Goal: Task Accomplishment & Management: Manage account settings

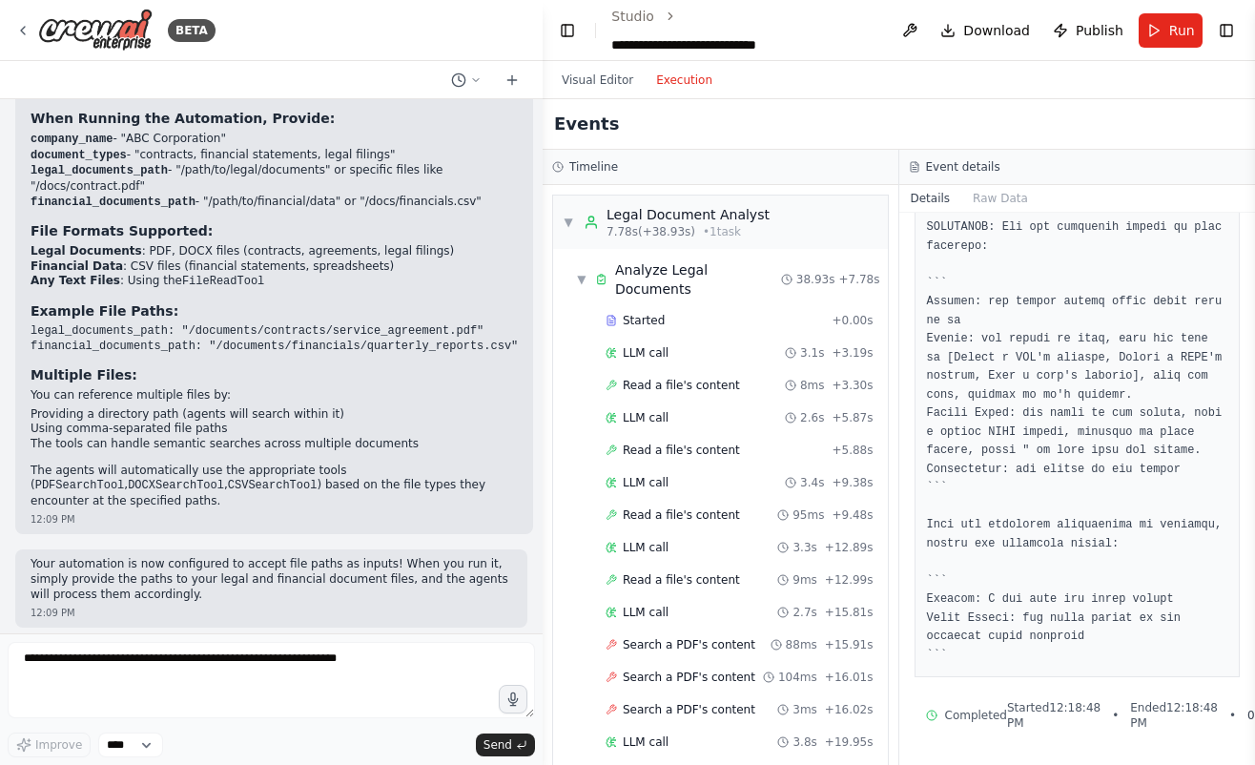
scroll to position [2500, 0]
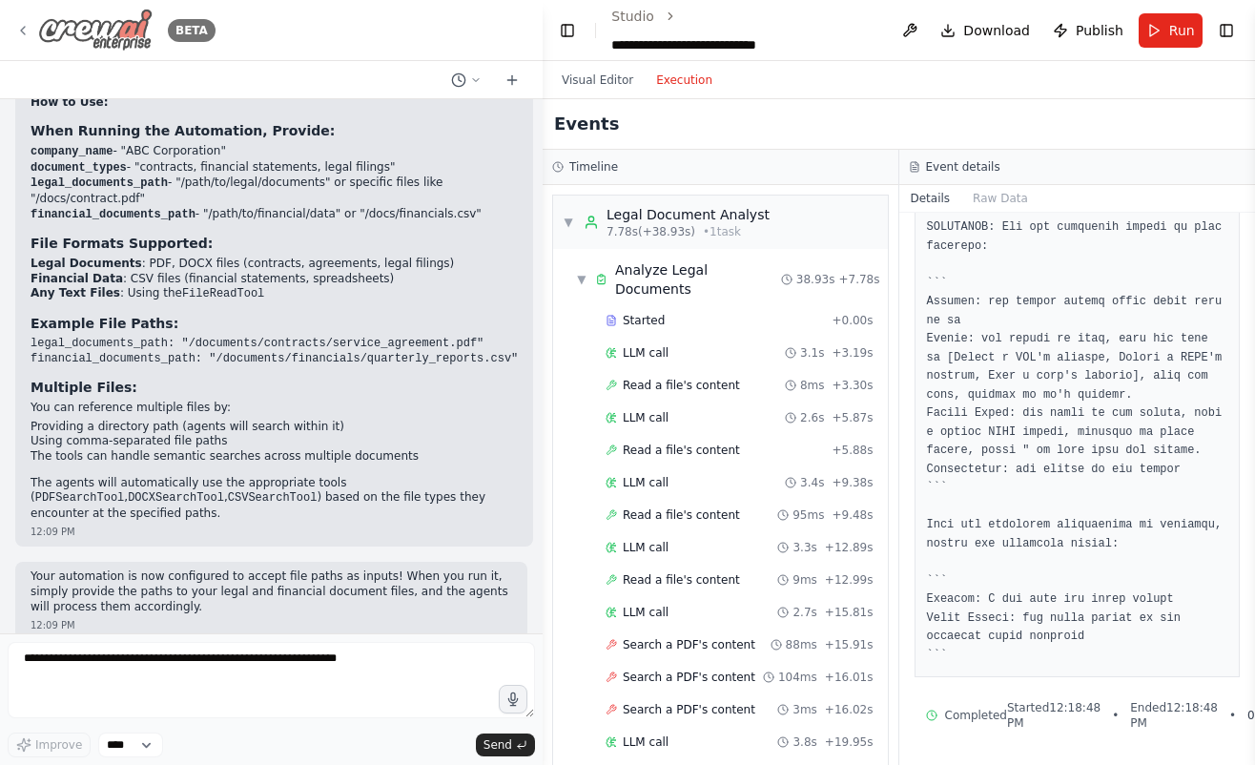
click at [20, 33] on icon at bounding box center [22, 30] width 15 height 15
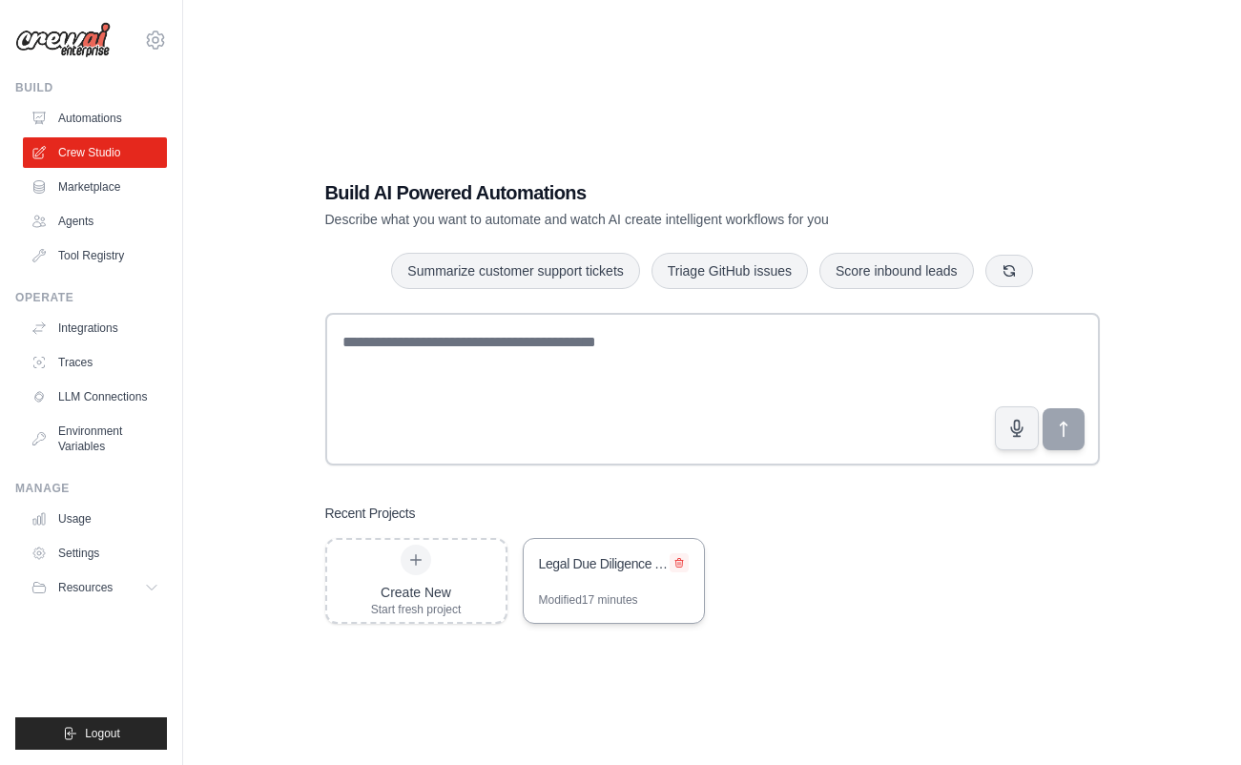
click at [684, 558] on button at bounding box center [679, 562] width 19 height 19
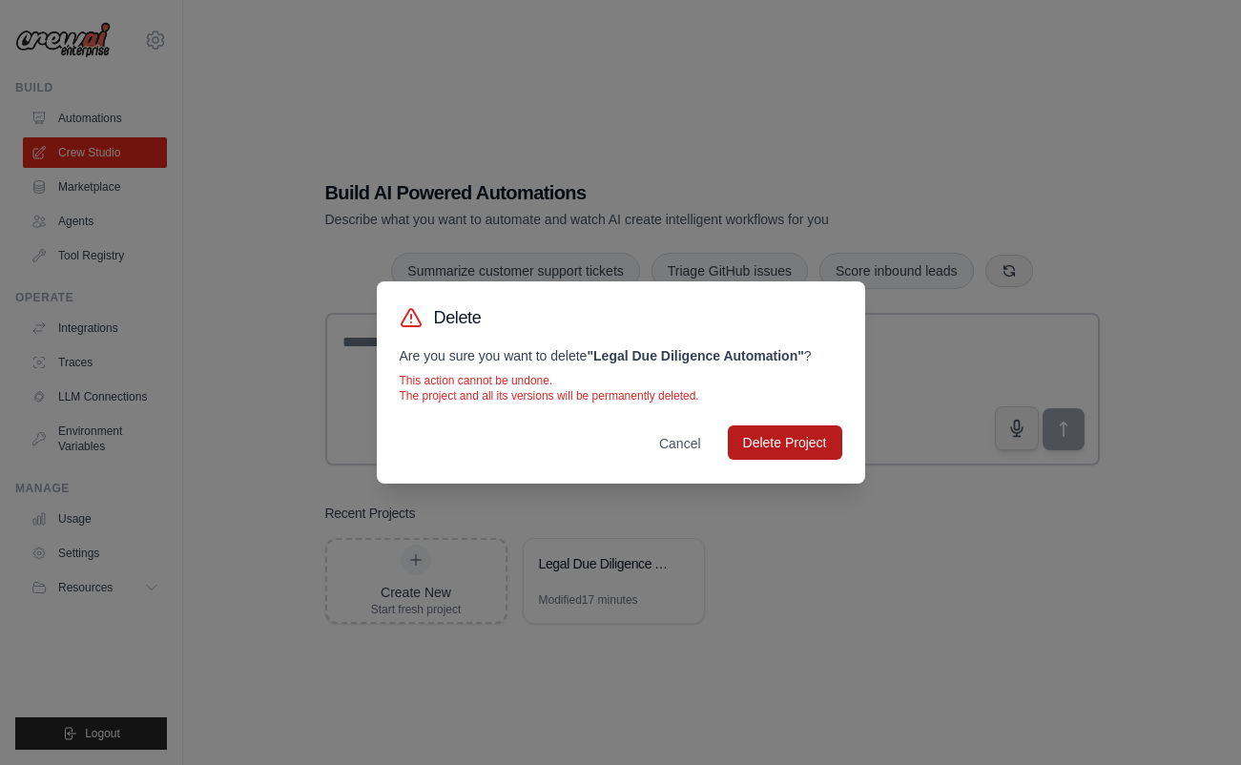
click at [811, 445] on button "Delete Project" at bounding box center [785, 442] width 114 height 34
